Goal: Information Seeking & Learning: Understand process/instructions

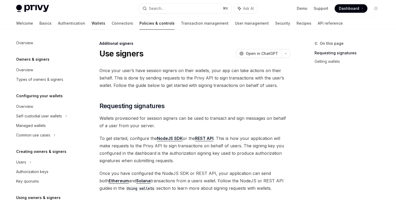
click at [92, 21] on link "Wallets" at bounding box center [99, 23] width 14 height 13
type textarea "*"
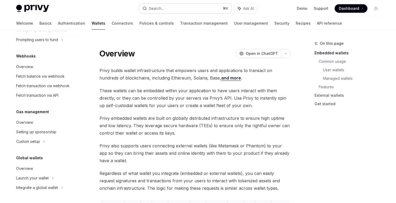
click at [174, 10] on button "Search... ⌘ K" at bounding box center [185, 9] width 93 height 10
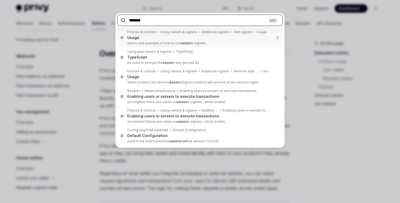
type input "*******"
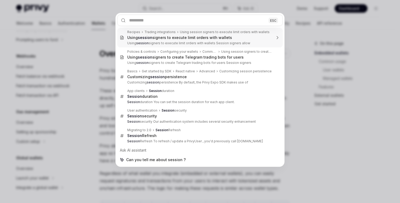
type textarea "*"
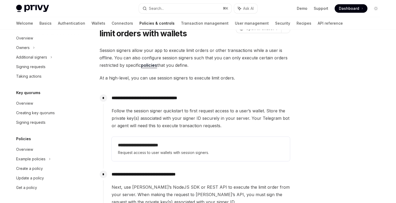
scroll to position [38, 0]
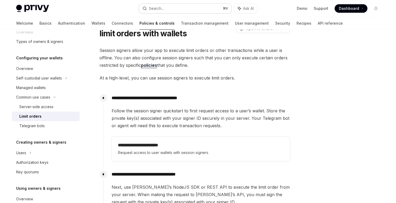
click at [176, 7] on button "Search... ⌘ K" at bounding box center [185, 9] width 93 height 10
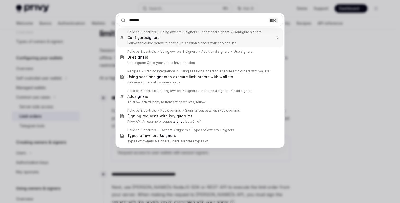
type input "*******"
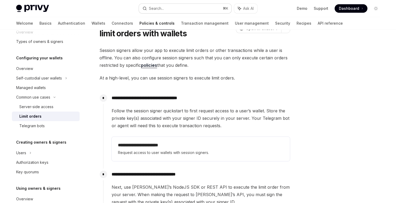
scroll to position [197, 0]
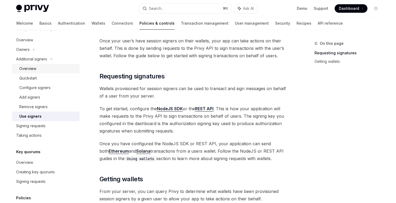
click at [35, 70] on div "Overview" at bounding box center [27, 68] width 17 height 6
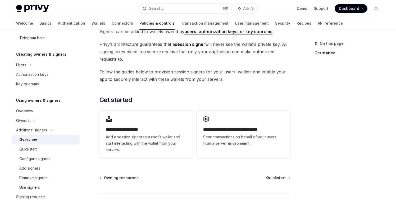
scroll to position [128, 0]
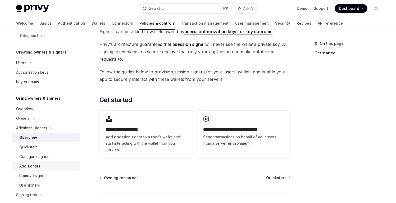
click at [38, 163] on div "Add signers" at bounding box center [29, 166] width 21 height 6
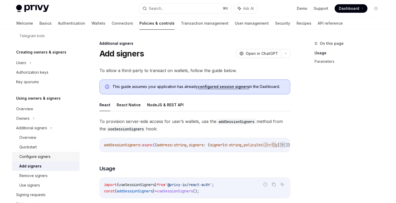
click at [45, 159] on div "Configure signers" at bounding box center [34, 156] width 31 height 6
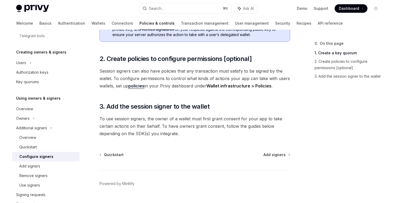
scroll to position [183, 0]
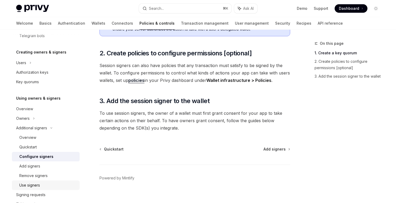
click at [44, 184] on div "Use signers" at bounding box center [47, 185] width 57 height 6
type textarea "*"
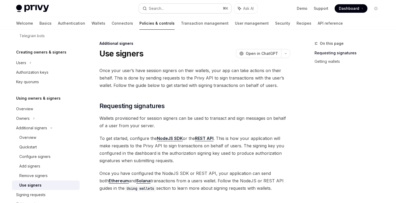
click at [192, 9] on button "Search... ⌘ K" at bounding box center [185, 9] width 93 height 10
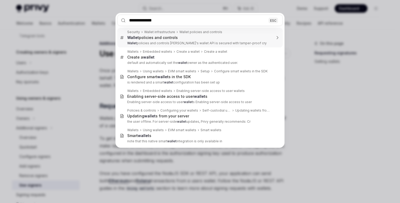
type input "**********"
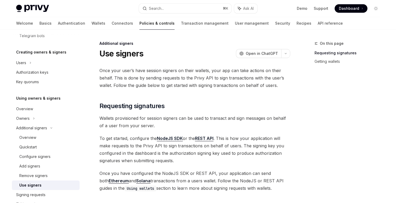
type textarea "*"
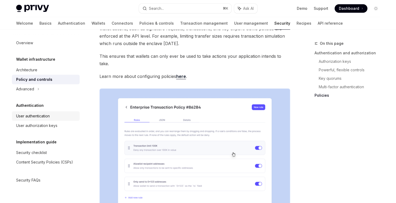
scroll to position [638, 0]
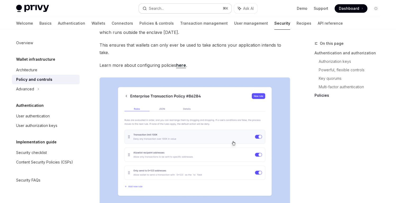
click at [183, 9] on button "Search... ⌘ K" at bounding box center [185, 9] width 93 height 10
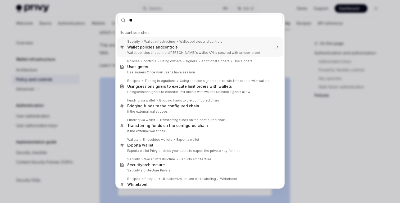
type input "***"
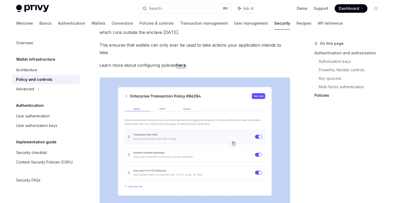
type textarea "*"
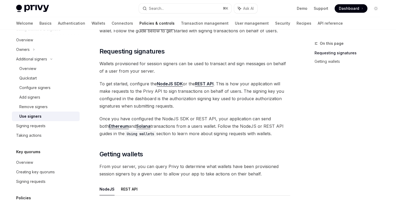
scroll to position [53, 0]
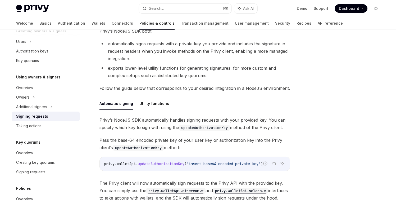
scroll to position [125, 0]
